Goal: Task Accomplishment & Management: Use online tool/utility

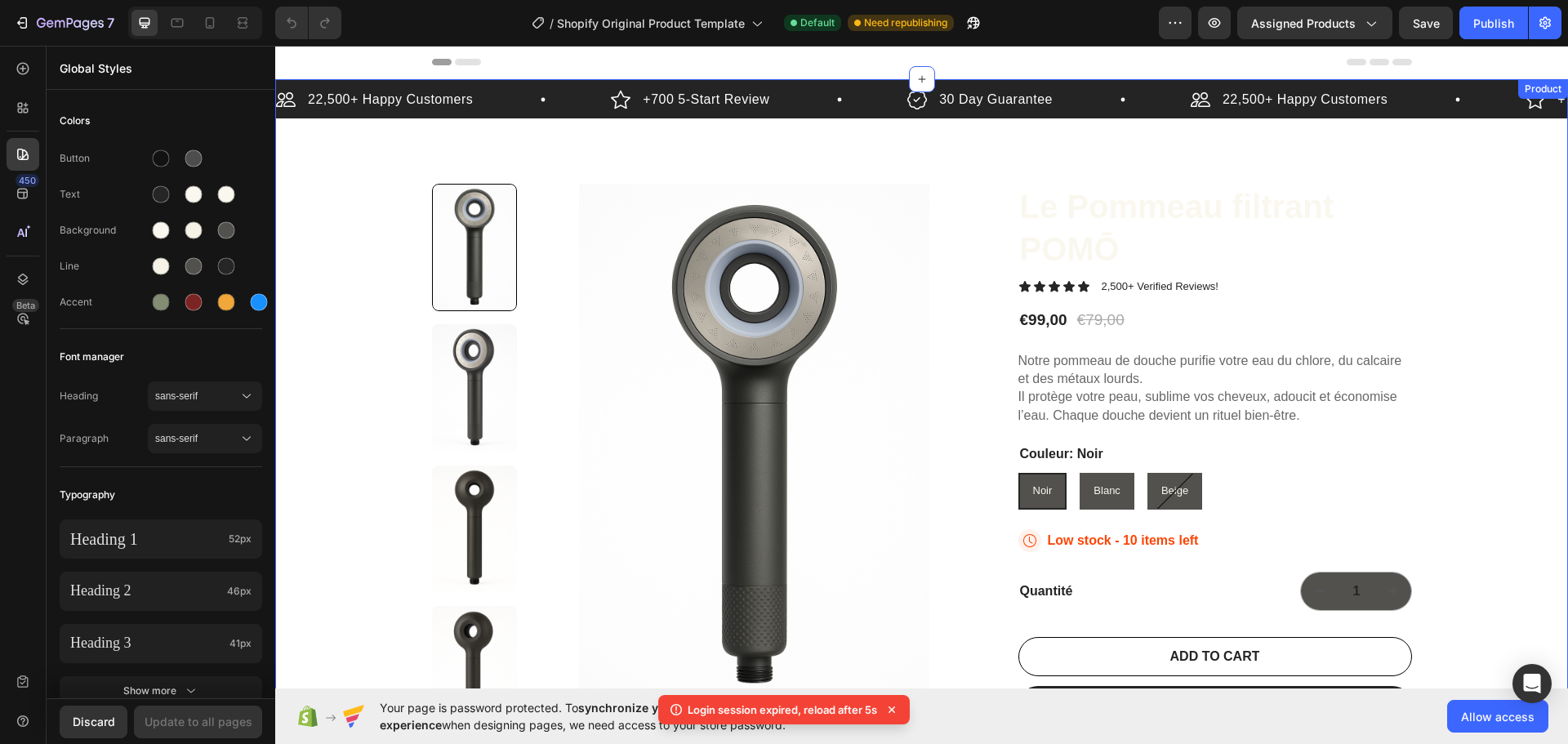
scroll to position [163, 0]
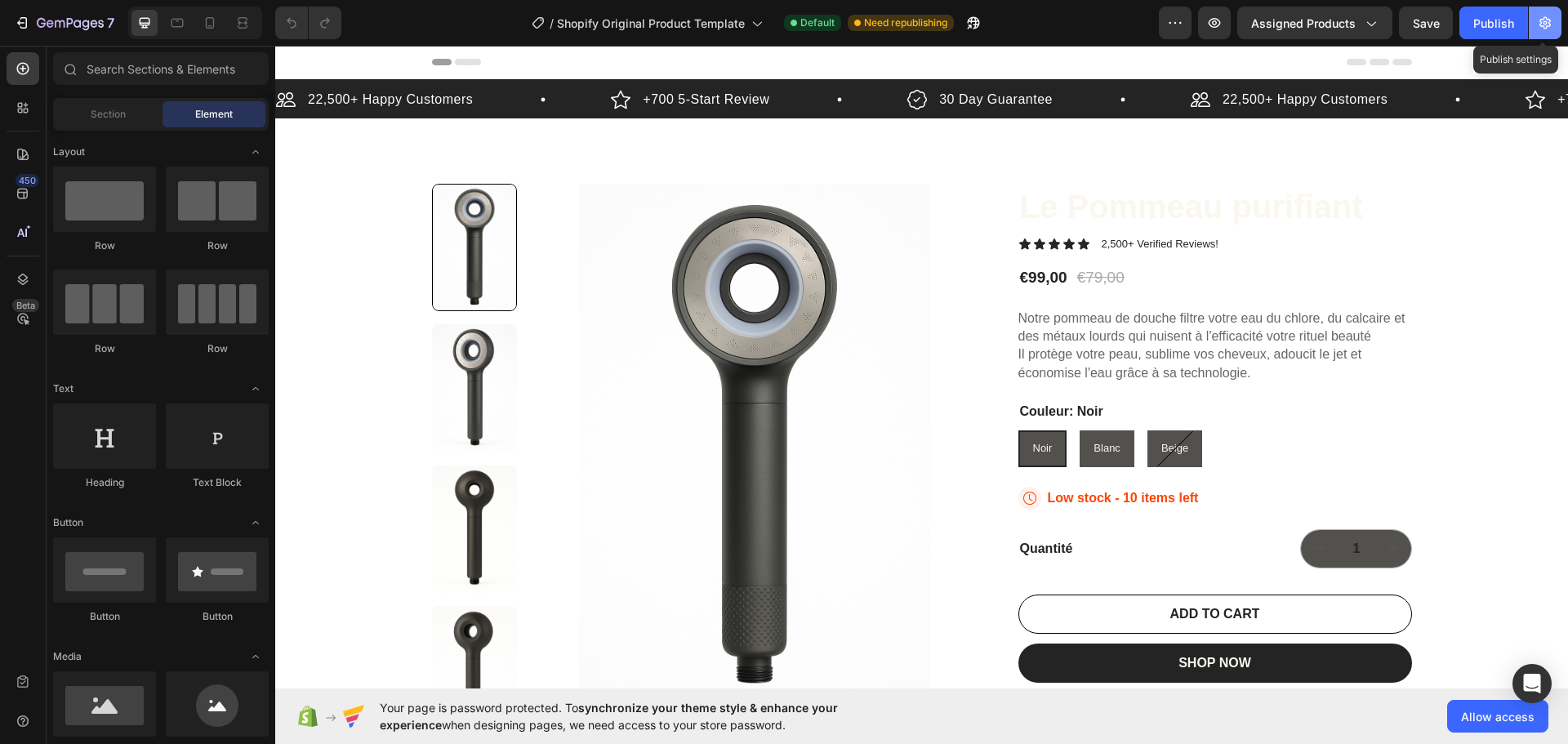
click at [1543, 25] on icon "button" at bounding box center [1545, 24] width 11 height 12
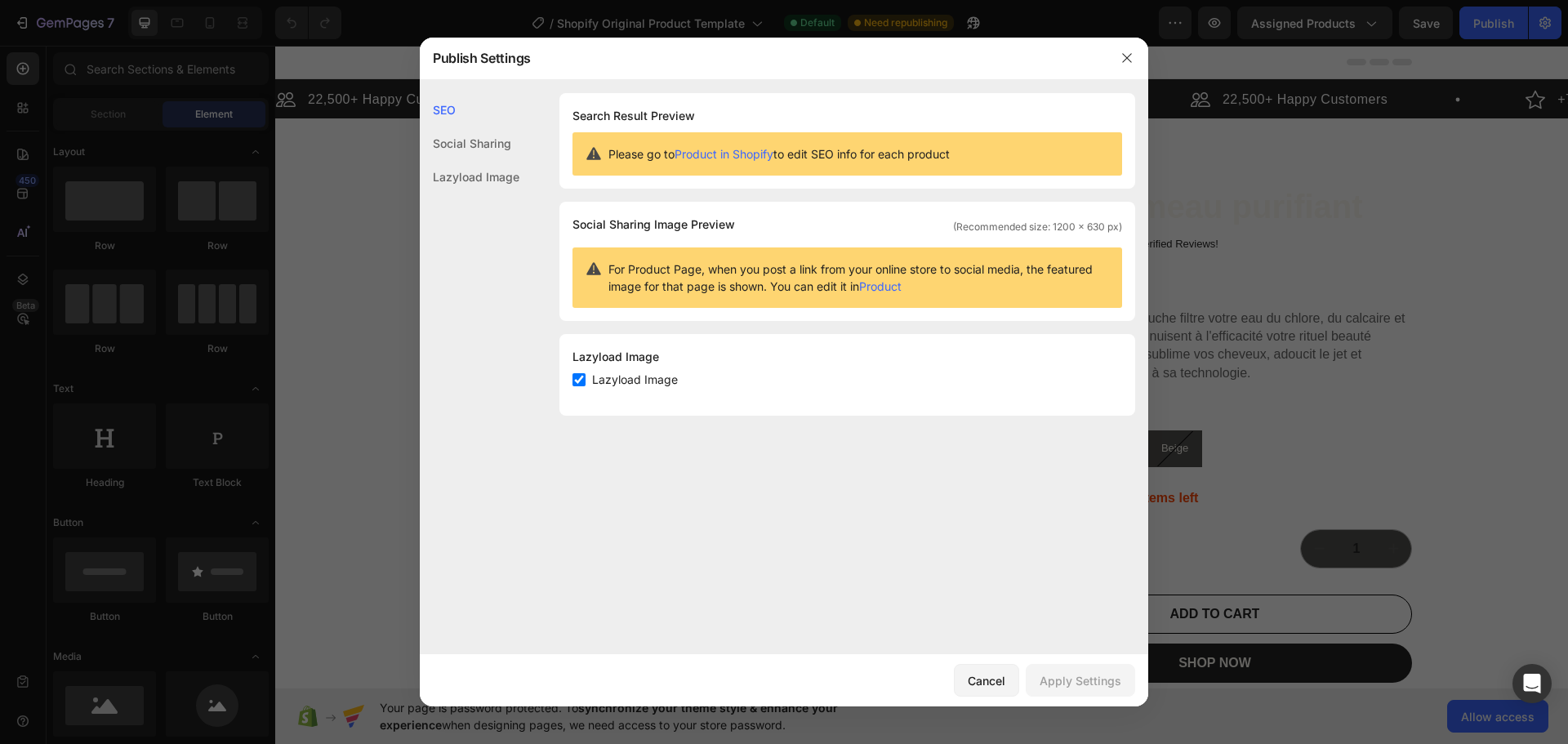
click at [1113, 54] on div at bounding box center [1127, 57] width 43 height 43
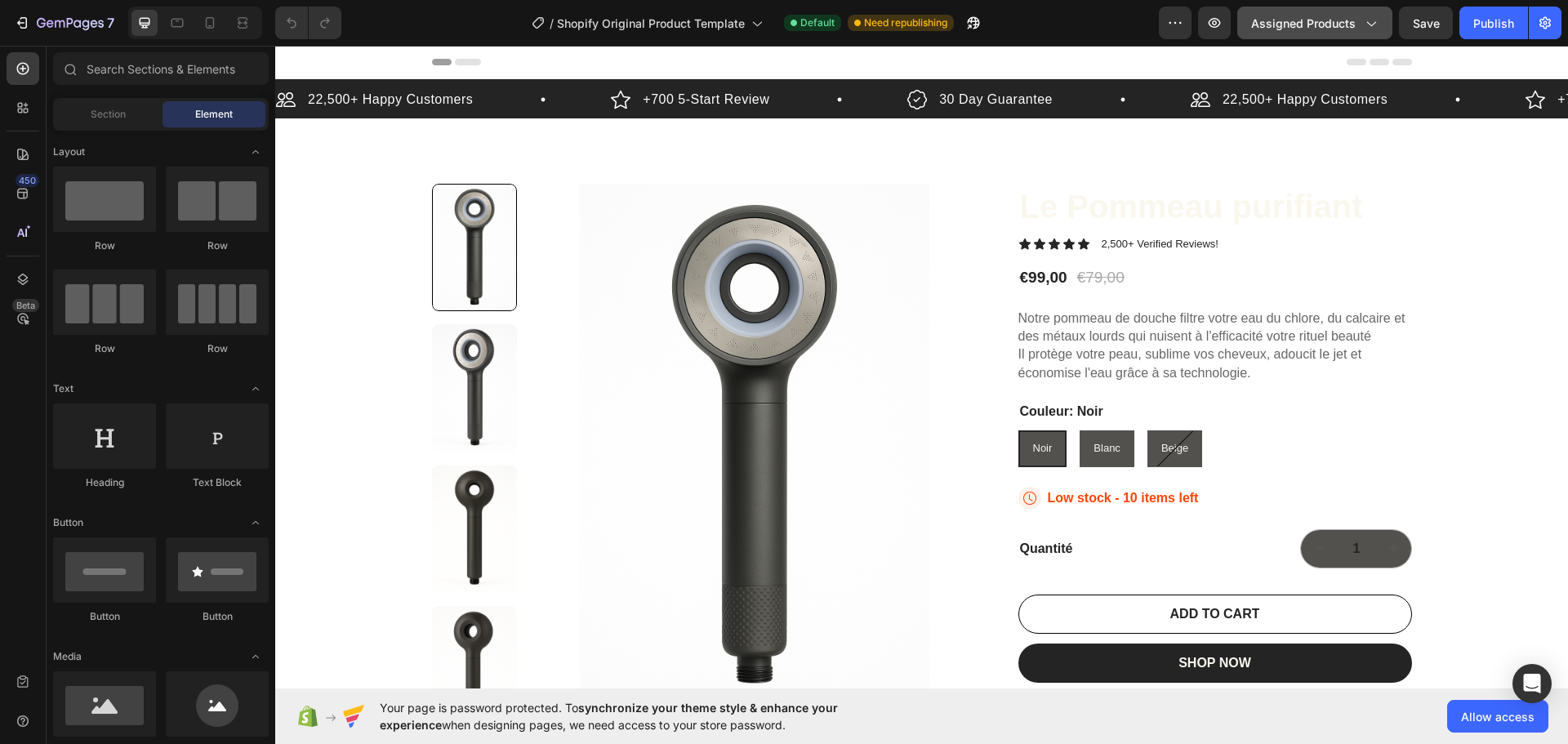
click at [1381, 24] on button "Assigned Products" at bounding box center [1315, 22] width 155 height 32
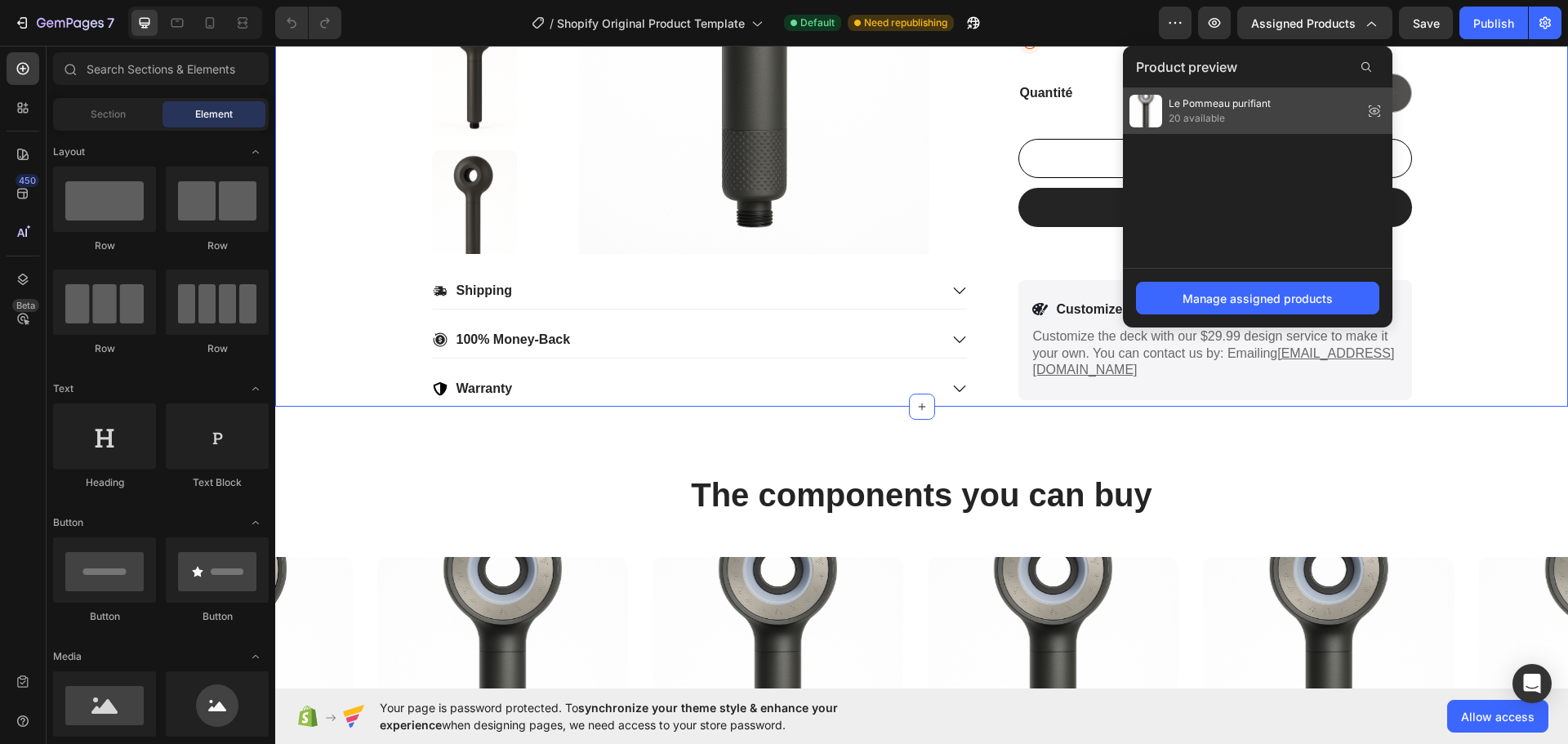
scroll to position [490, 0]
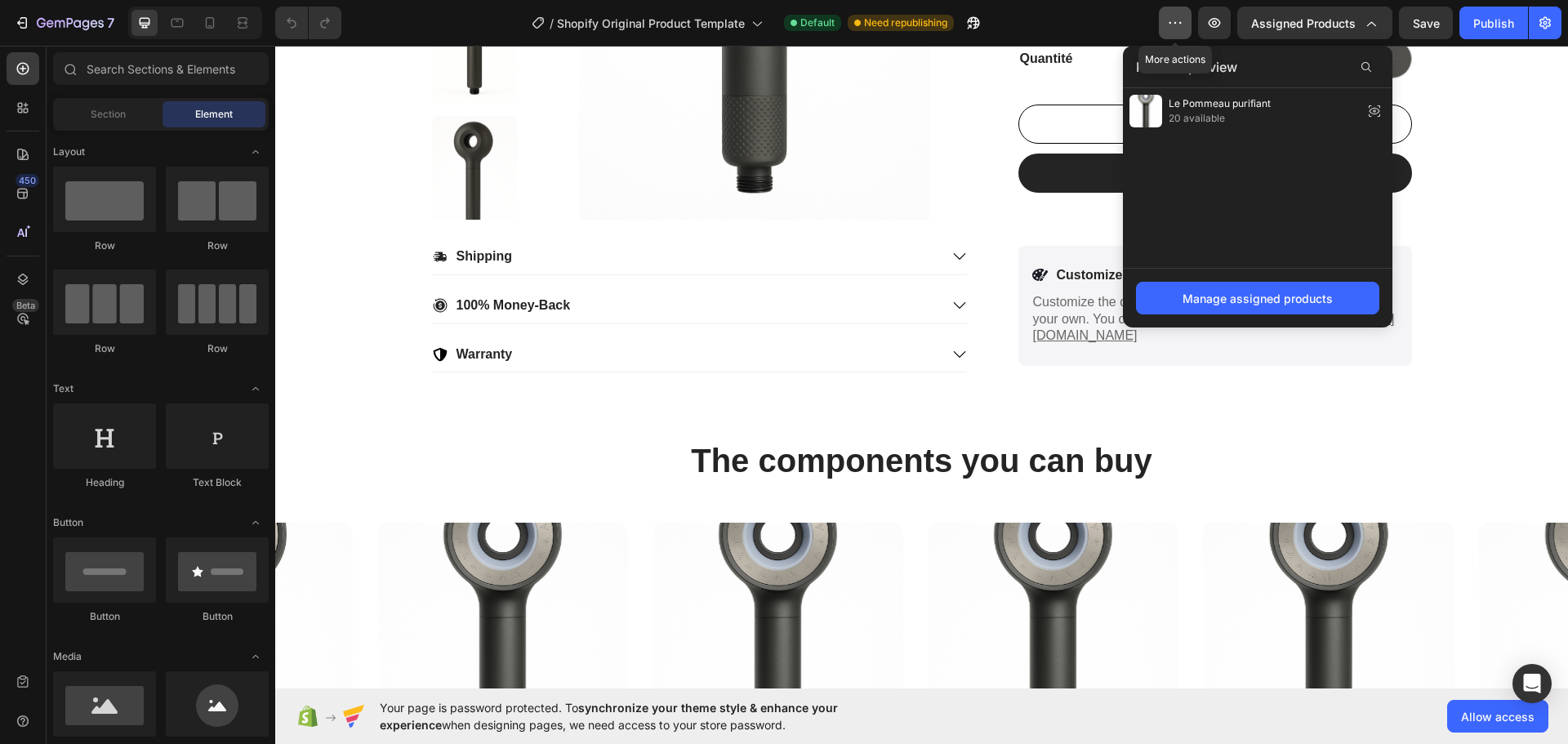
click at [1179, 25] on icon "button" at bounding box center [1175, 23] width 17 height 17
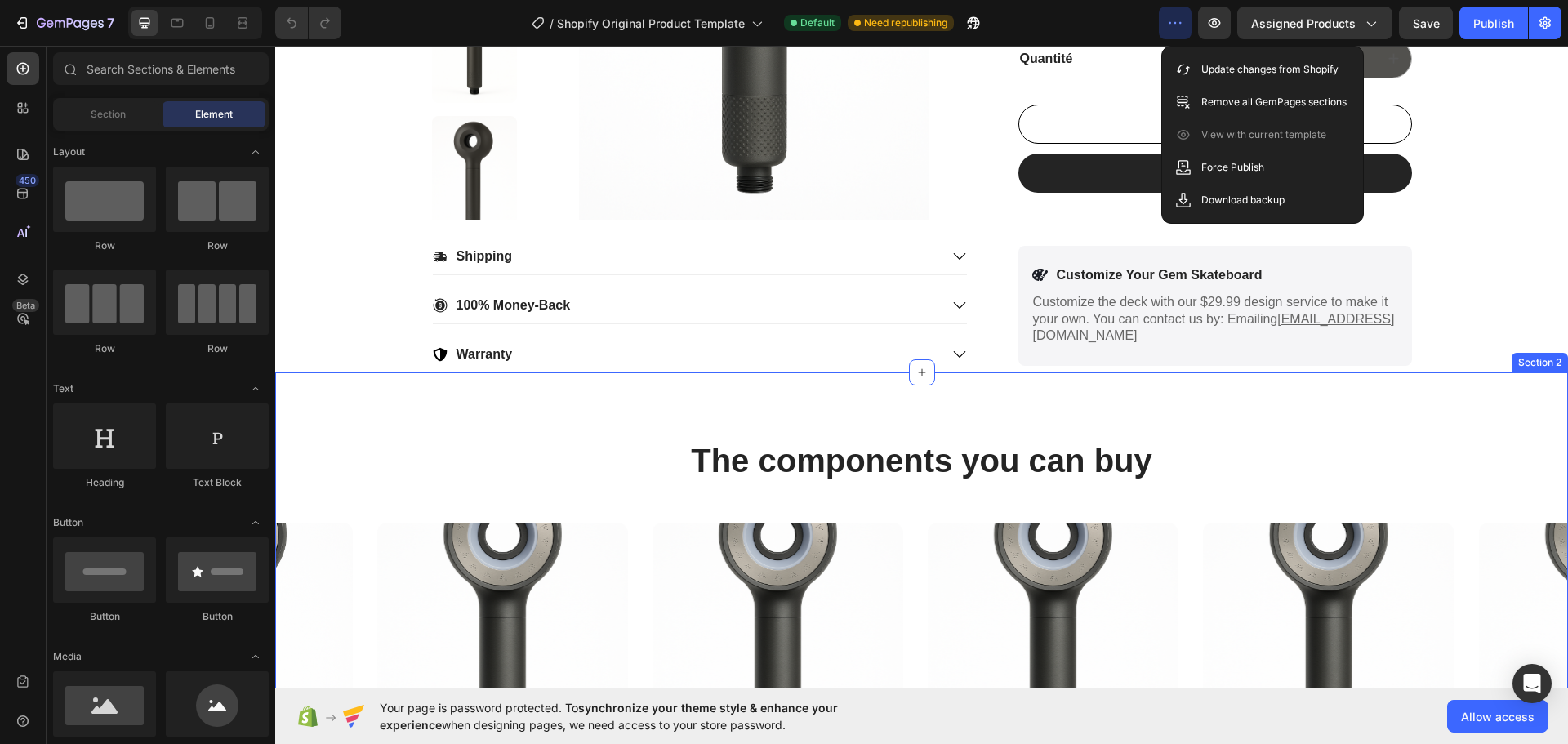
click at [1453, 389] on div "The components you can buy Heading Product Images €99,00 Product Price Product …" at bounding box center [922, 673] width 1293 height 604
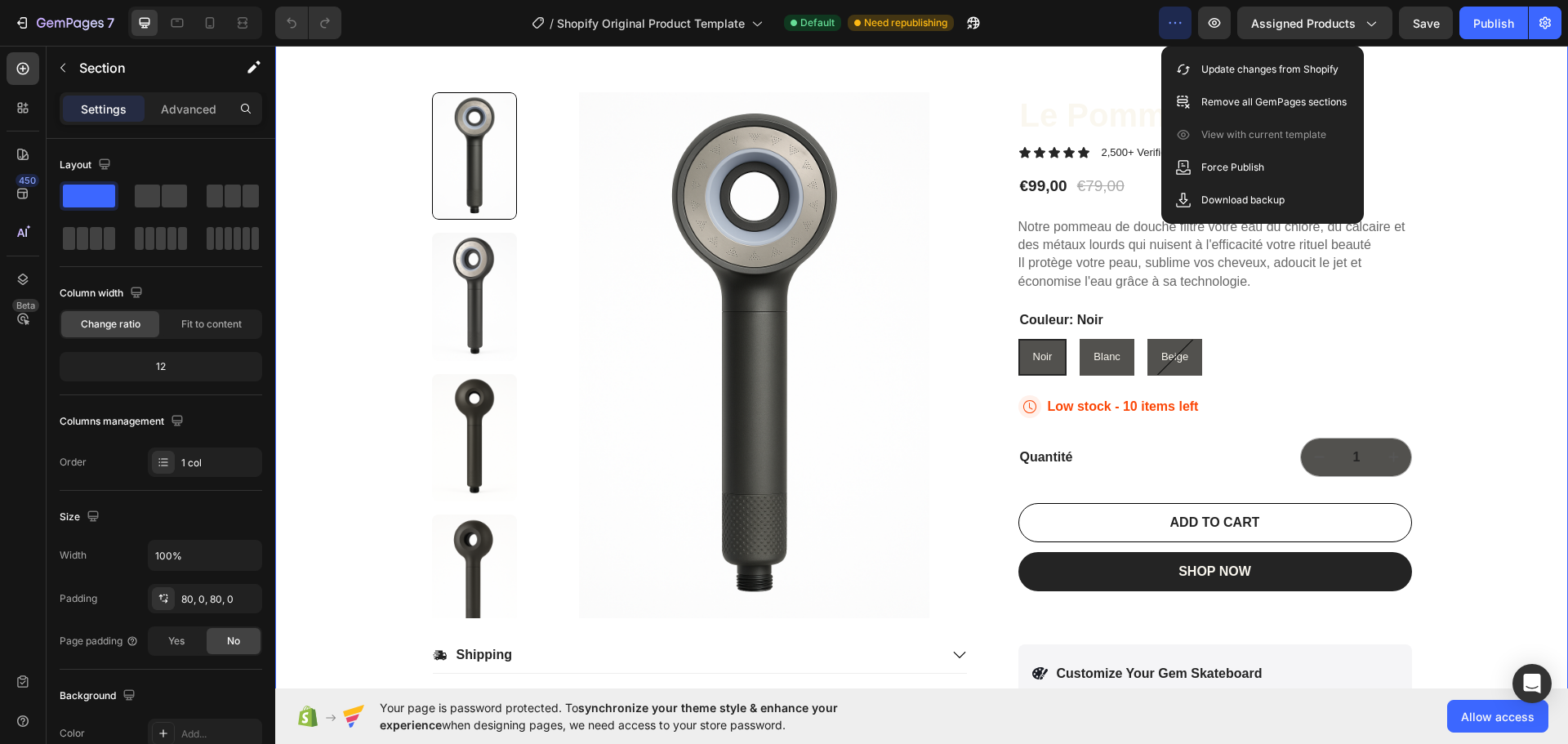
scroll to position [0, 0]
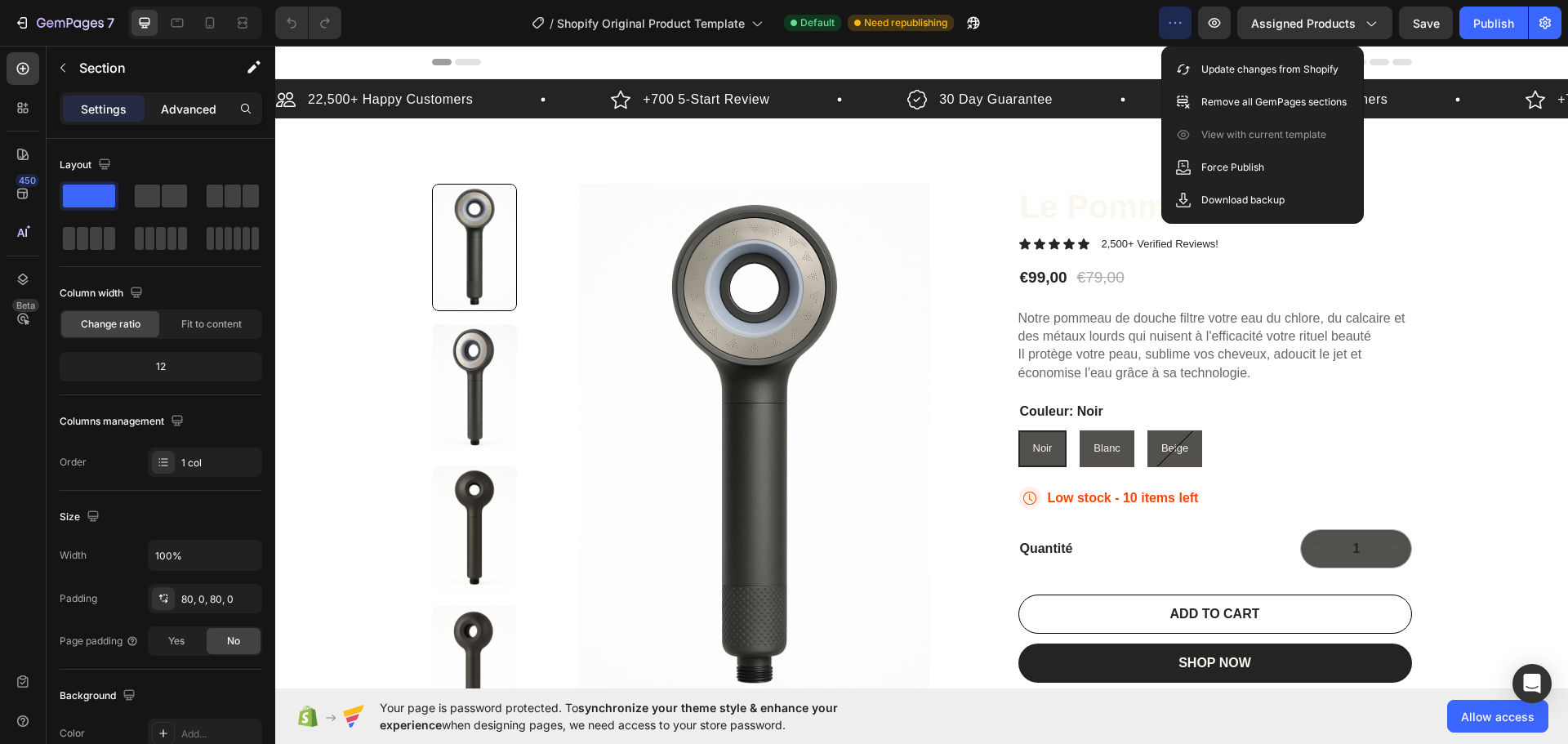
click at [190, 115] on p "Advanced" at bounding box center [189, 109] width 56 height 17
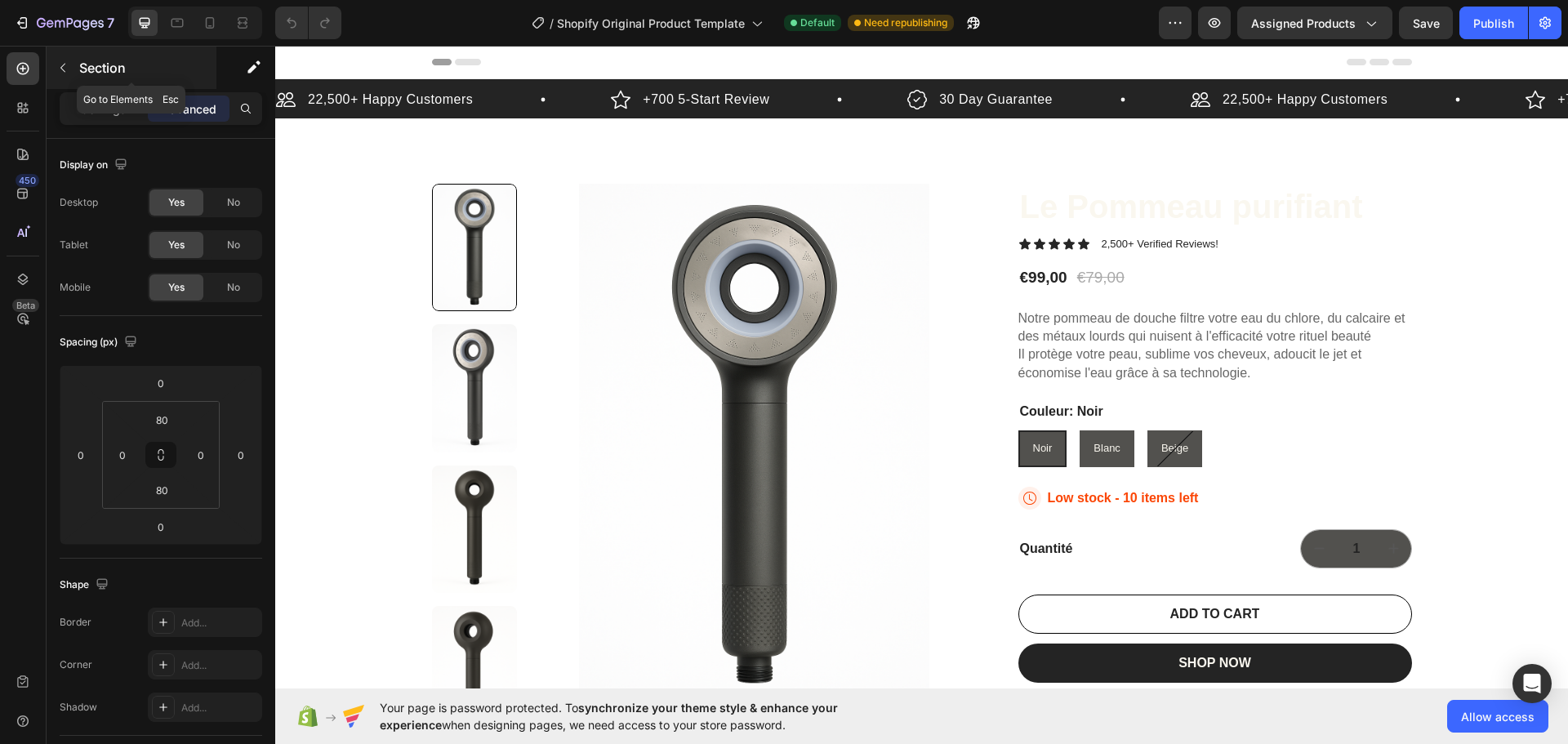
click at [81, 58] on p "Section" at bounding box center [146, 68] width 134 height 19
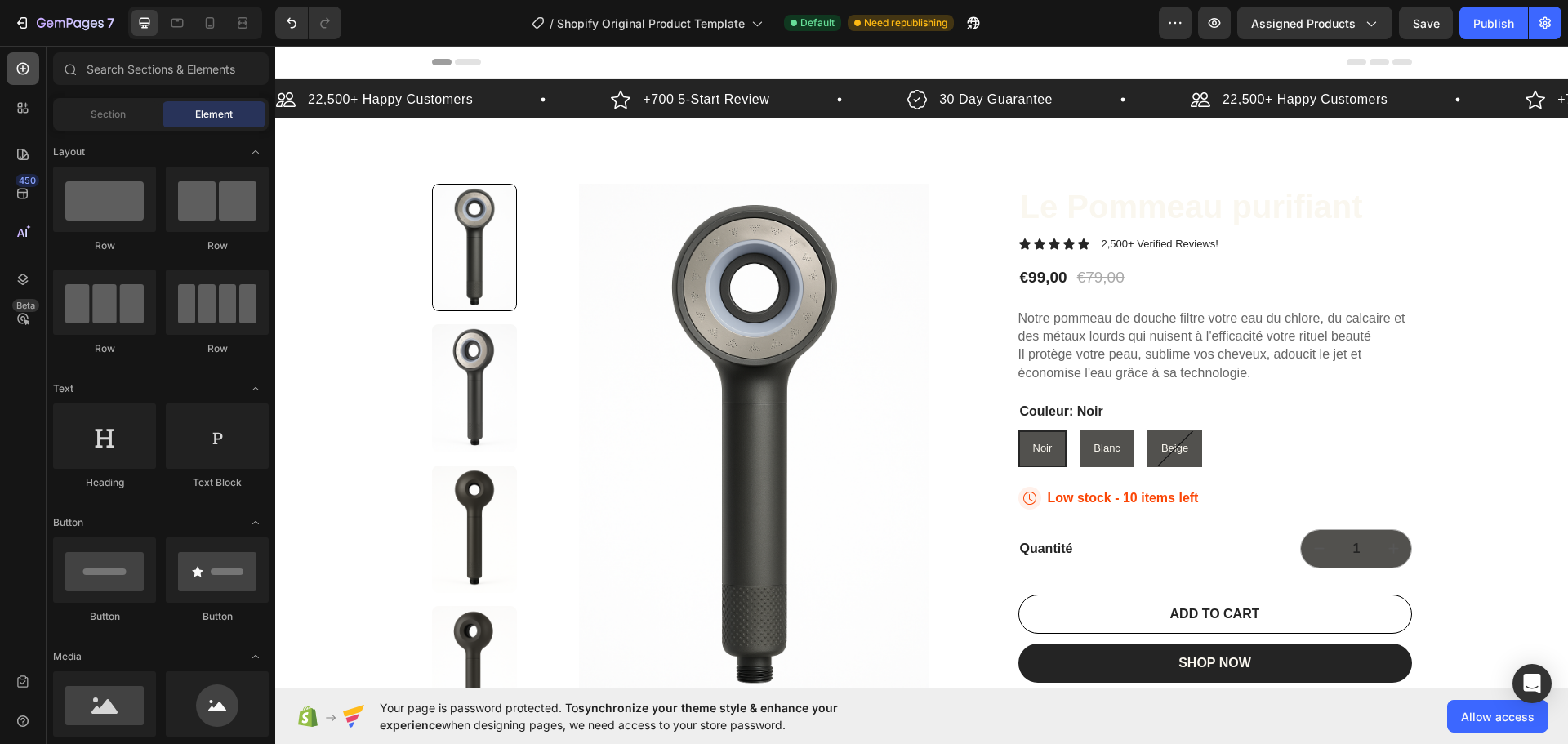
click at [19, 71] on icon at bounding box center [23, 68] width 17 height 17
click at [22, 189] on icon at bounding box center [23, 194] width 10 height 10
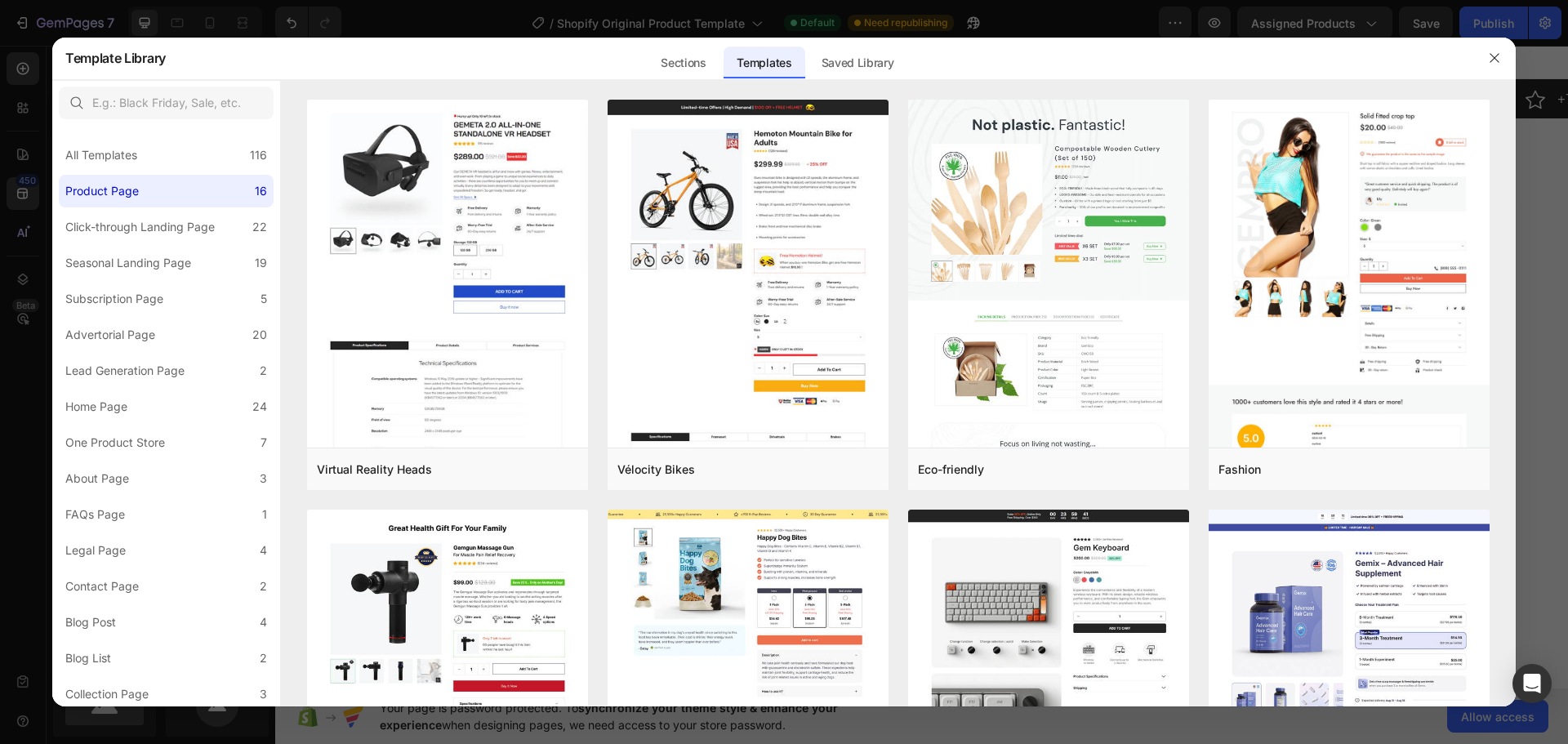
click at [0, 296] on div at bounding box center [784, 372] width 1568 height 744
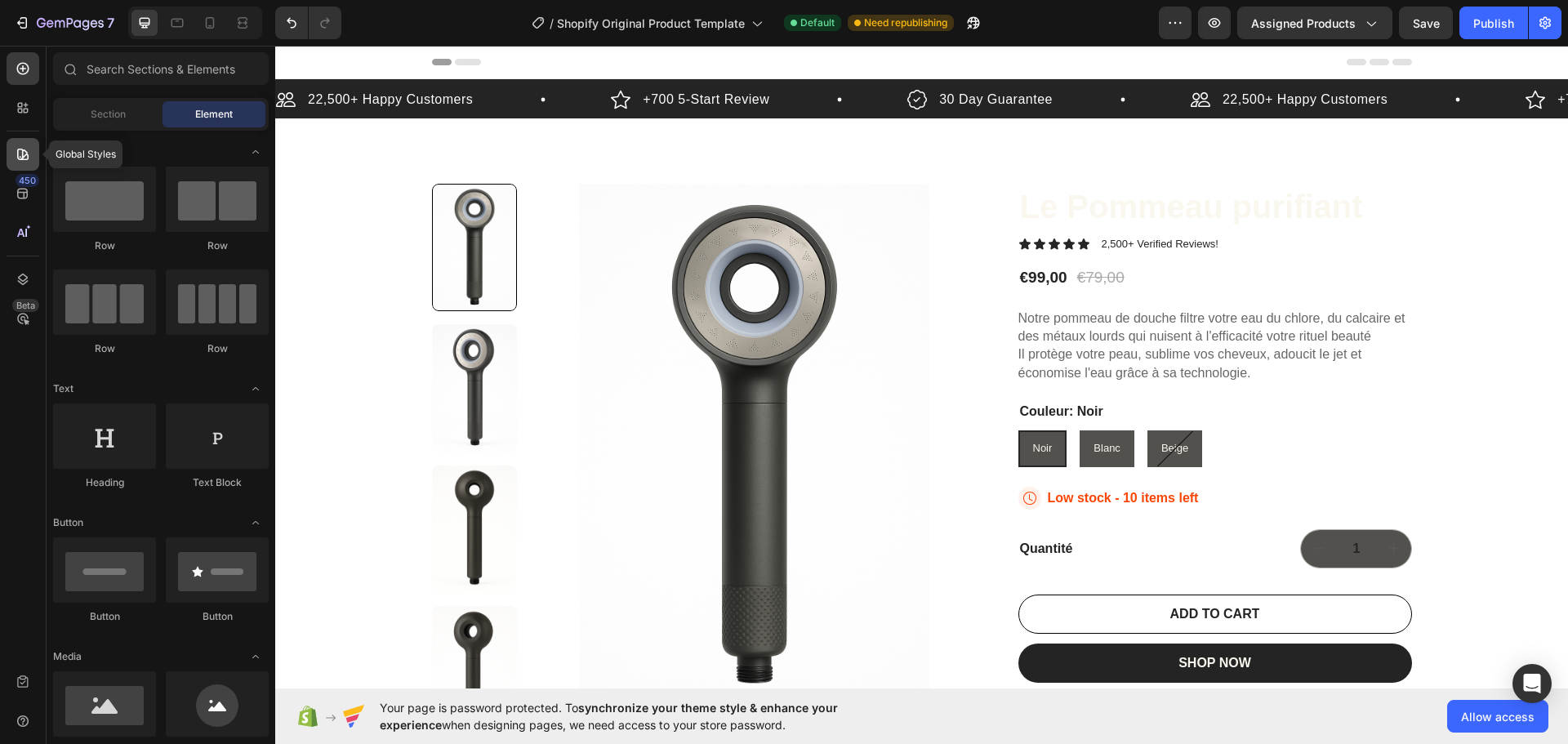
click at [15, 156] on icon at bounding box center [23, 154] width 17 height 17
